Goal: Information Seeking & Learning: Learn about a topic

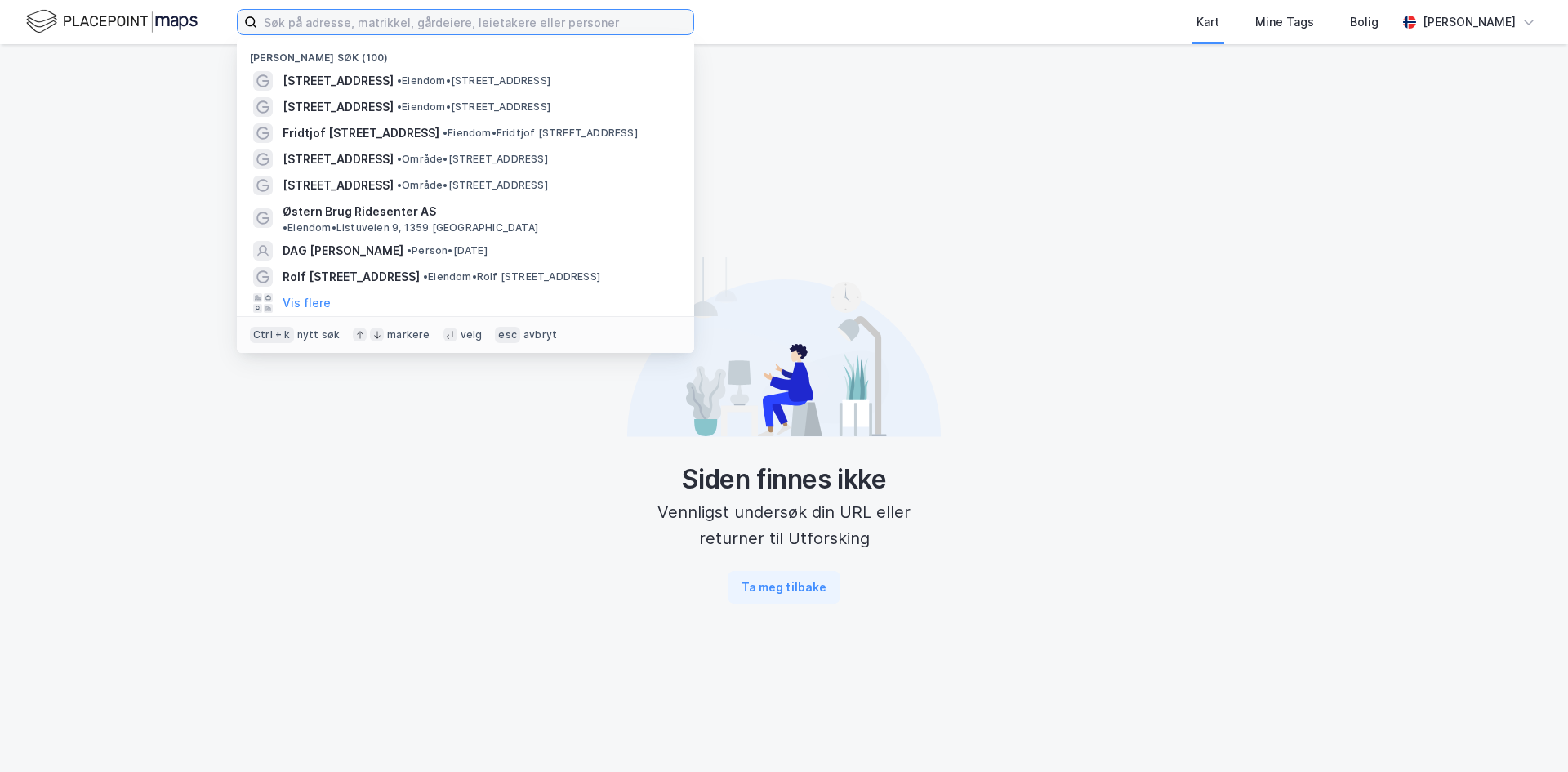
click at [465, 32] on input at bounding box center [476, 21] width 437 height 25
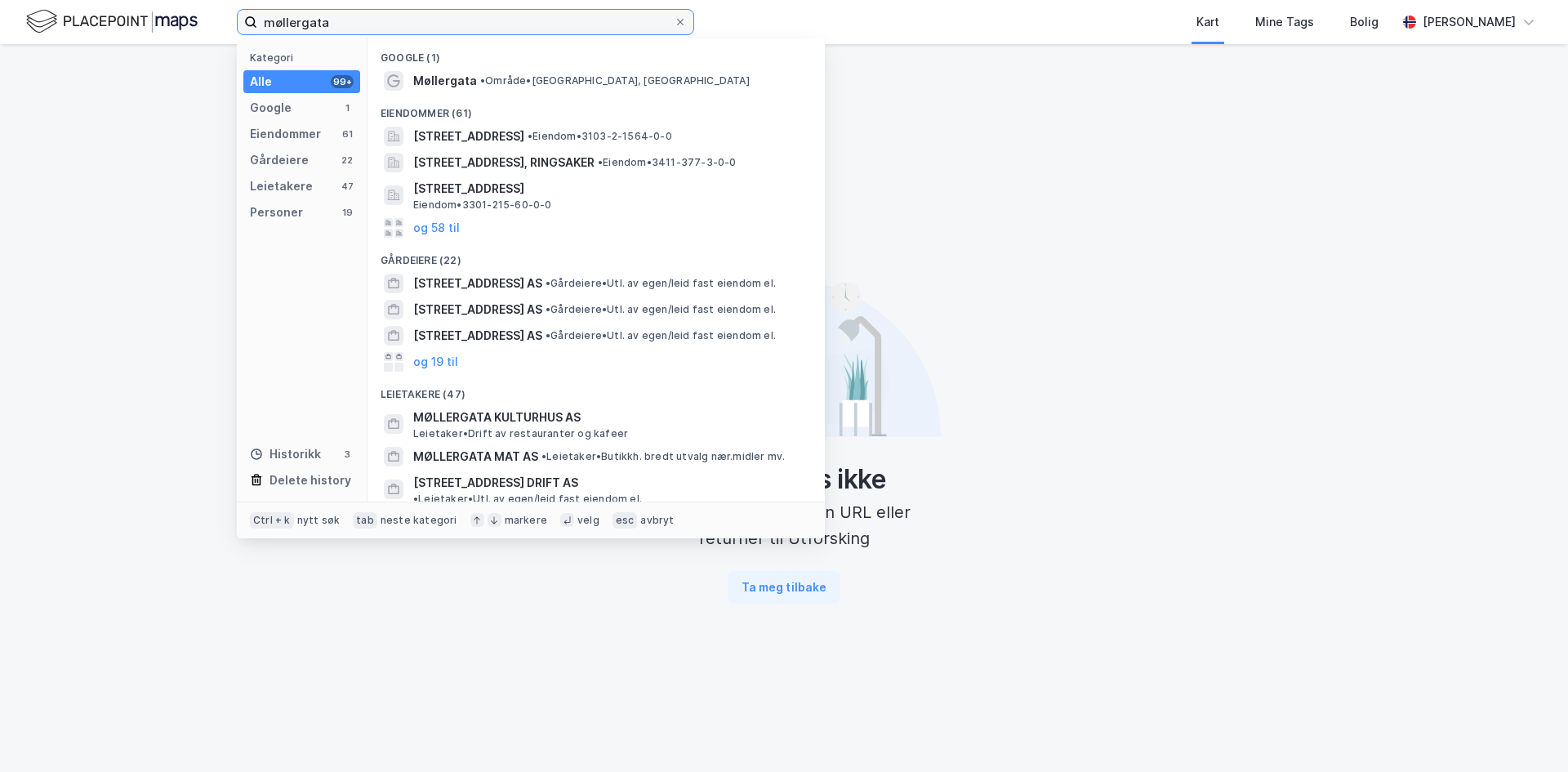
click at [362, 22] on input "møllergata" at bounding box center [466, 21] width 417 height 25
type input "[STREET_ADDRESS]"
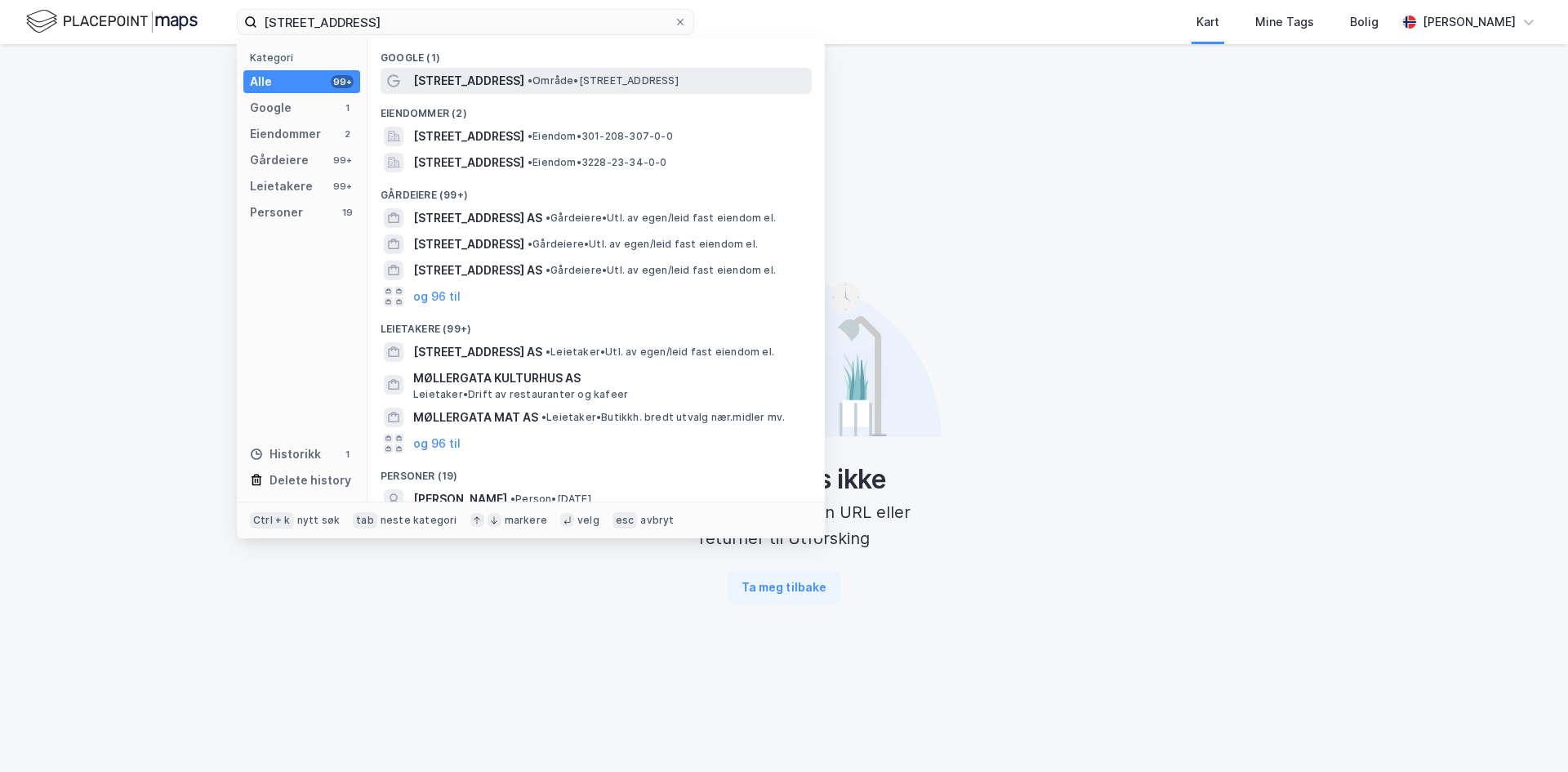
click at [473, 80] on span "[STREET_ADDRESS]" at bounding box center [469, 80] width 111 height 20
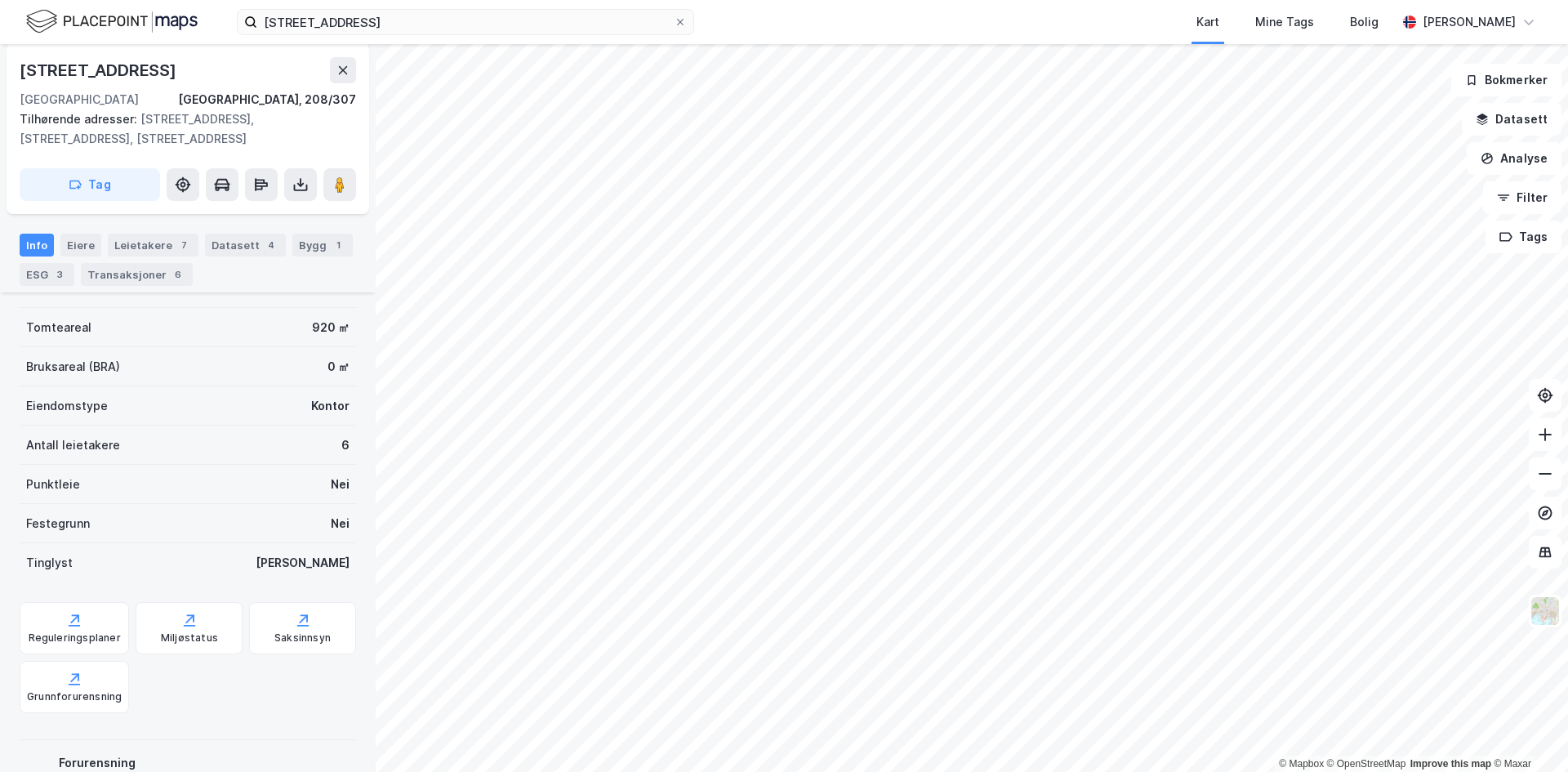
scroll to position [359, 0]
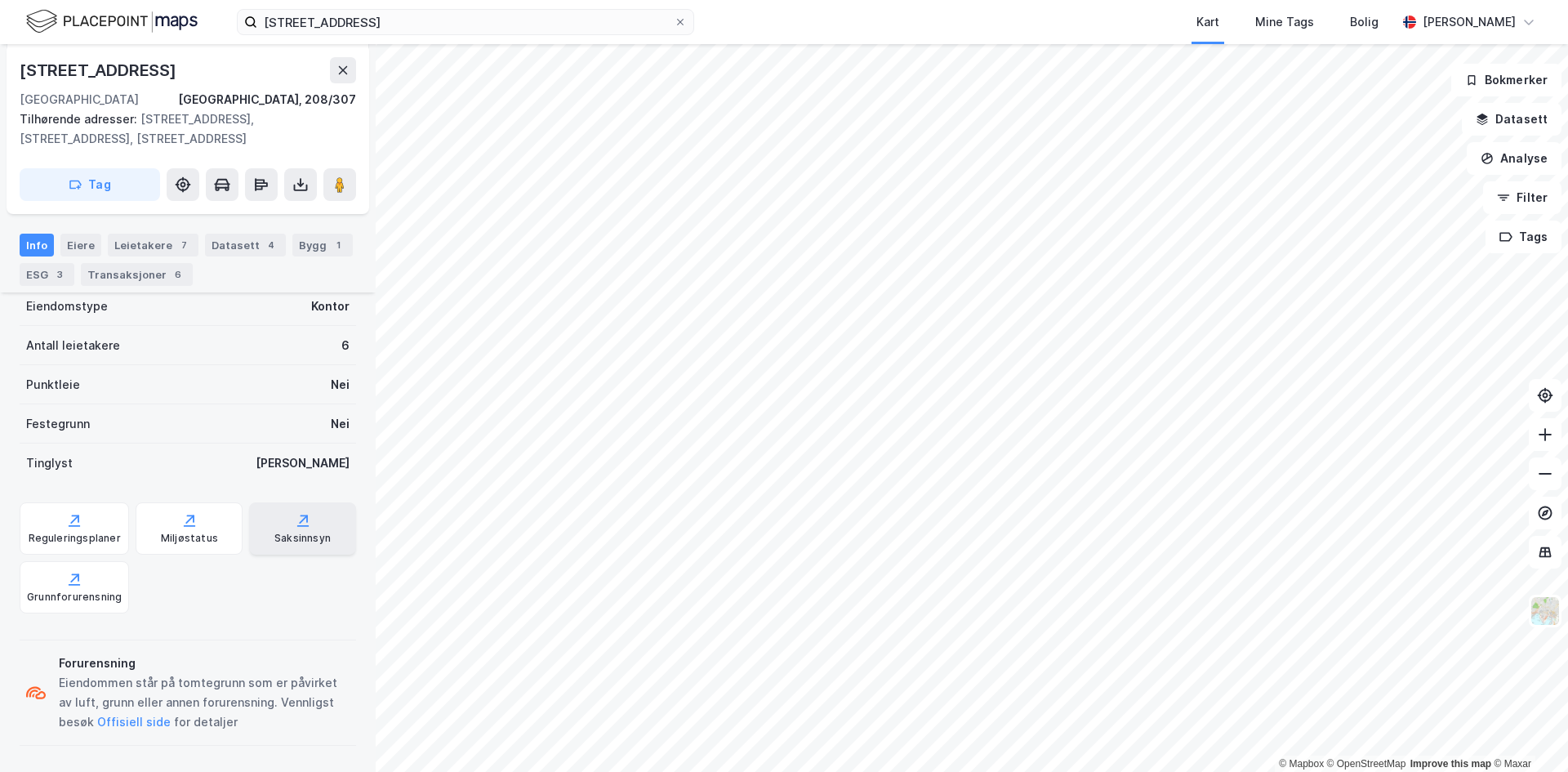
click at [312, 537] on div "Saksinnsyn" at bounding box center [303, 537] width 56 height 13
